Goal: Navigation & Orientation: Find specific page/section

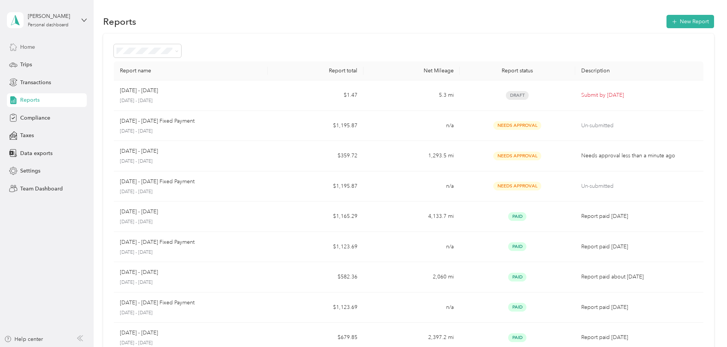
click at [30, 44] on span "Home" at bounding box center [27, 47] width 15 height 8
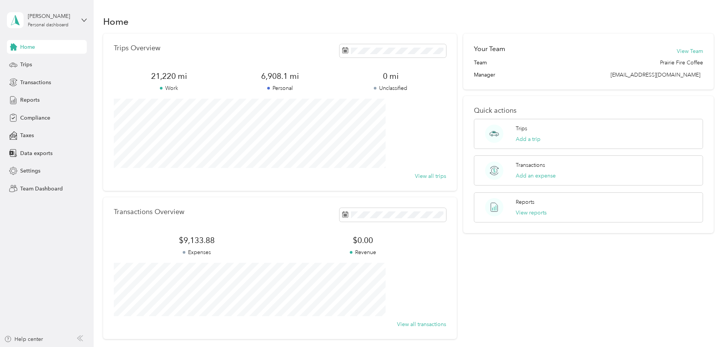
click at [77, 19] on div "[PERSON_NAME] Personal dashboard" at bounding box center [47, 20] width 80 height 27
click at [49, 67] on div "Team dashboard Personal dashboard Log out" at bounding box center [87, 80] width 150 height 48
click at [84, 18] on icon at bounding box center [83, 20] width 5 height 5
click at [45, 59] on div "Team dashboard" at bounding box center [34, 63] width 41 height 8
